Goal: Task Accomplishment & Management: Manage account settings

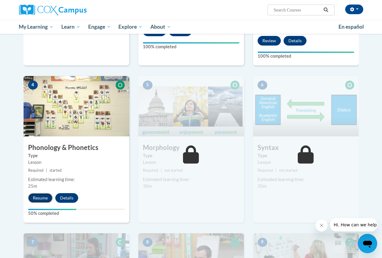
click at [39, 201] on button "Resume" at bounding box center [40, 198] width 24 height 10
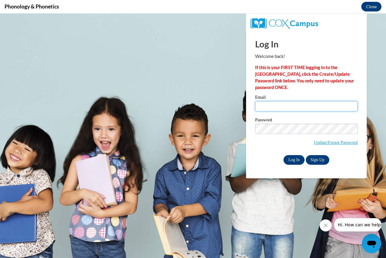
type input "thendricks@greenviewschools.org"
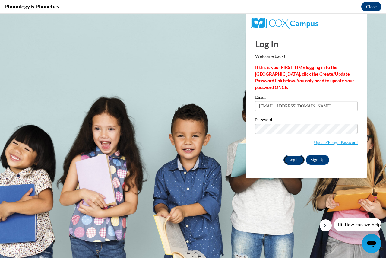
click at [295, 159] on input "Log In" at bounding box center [293, 160] width 21 height 10
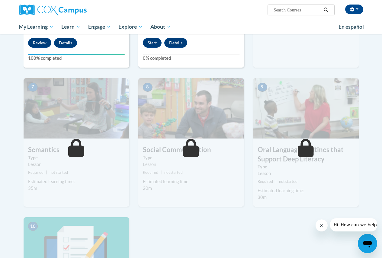
scroll to position [422, 0]
